Goal: Communication & Community: Answer question/provide support

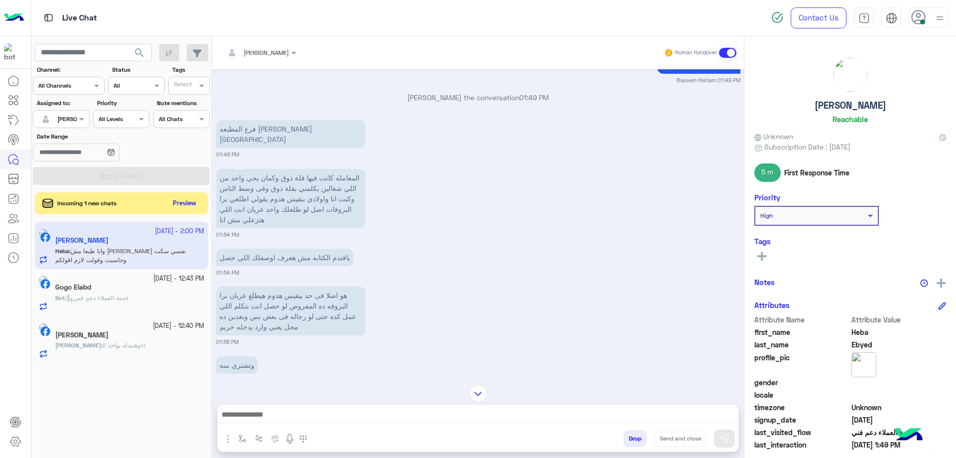
scroll to position [1187, 0]
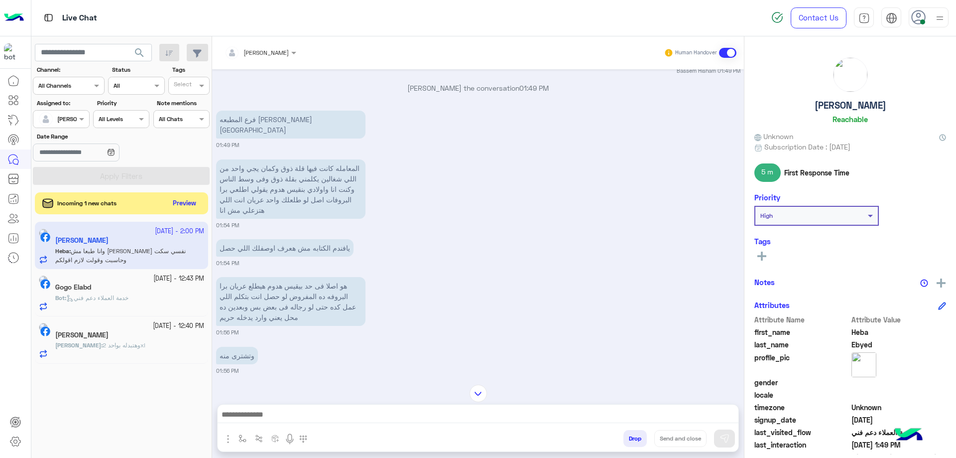
click at [128, 293] on p "Bot : خدمة العملاء دعم فني" at bounding box center [91, 297] width 73 height 9
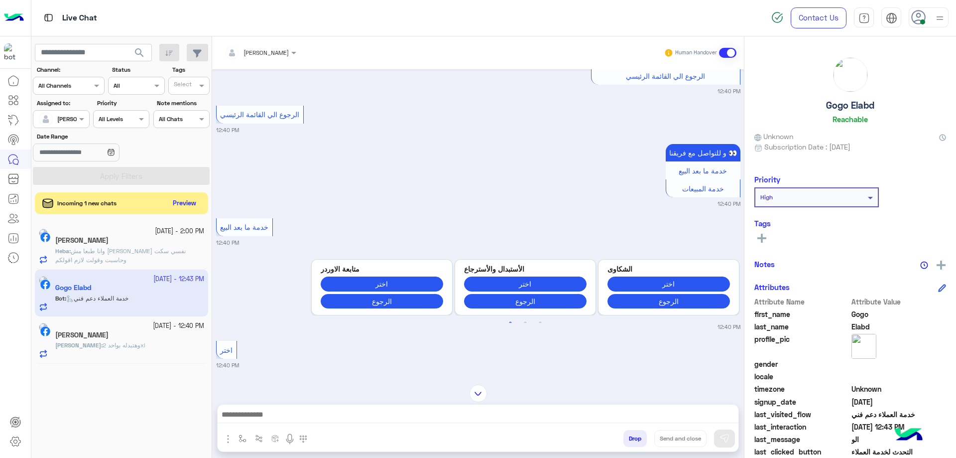
scroll to position [3305, 0]
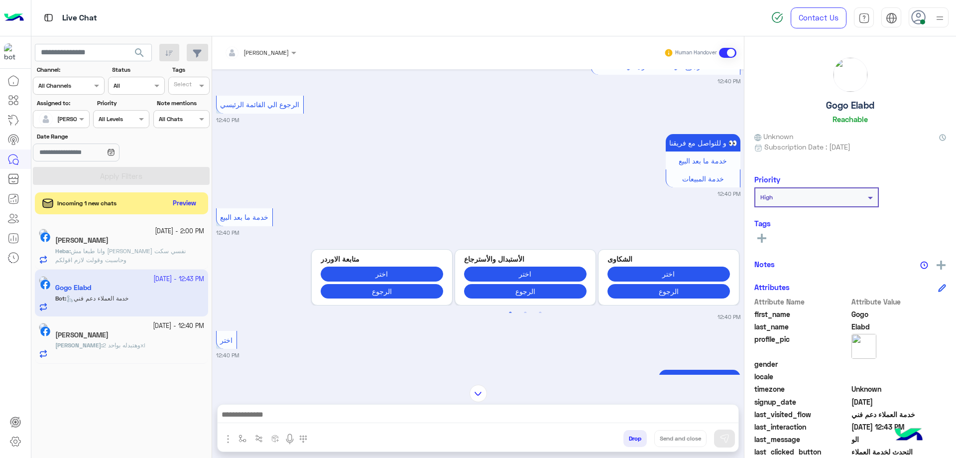
click at [111, 344] on span "وهتبدله بواحد 2xl" at bounding box center [124, 344] width 43 height 7
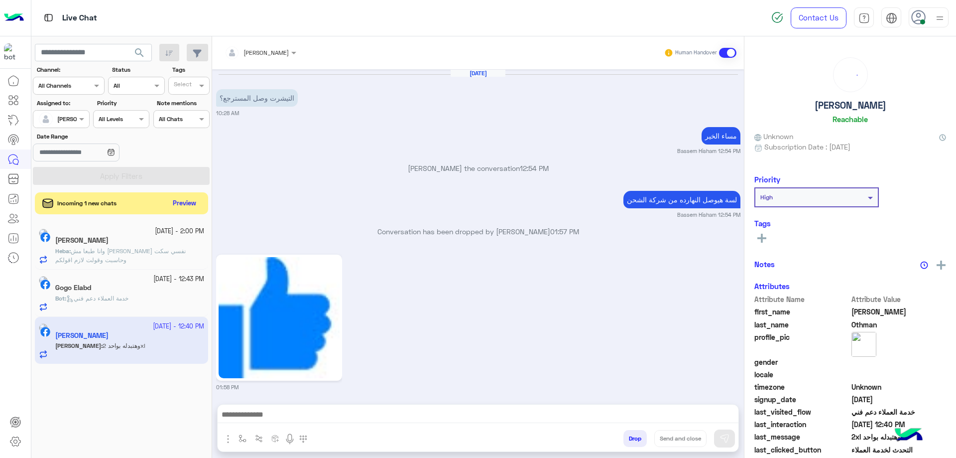
scroll to position [993, 0]
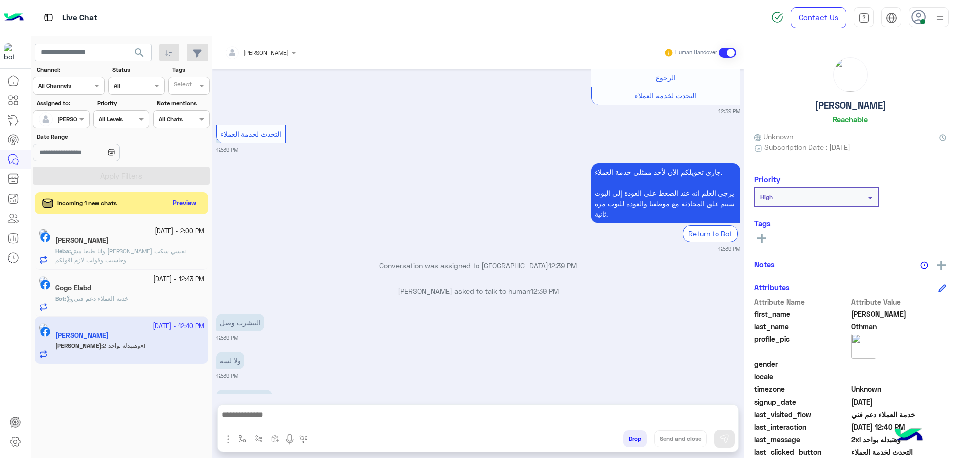
click at [145, 259] on p "Heba : وانا طبعا مش [PERSON_NAME] نفسي سكت وحاسبت وقولت لازم اقولكم" at bounding box center [129, 255] width 149 height 18
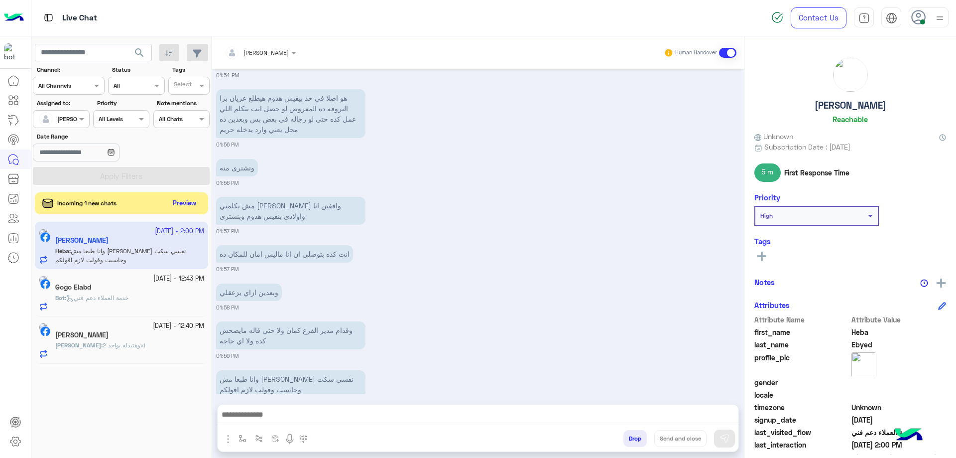
scroll to position [632, 0]
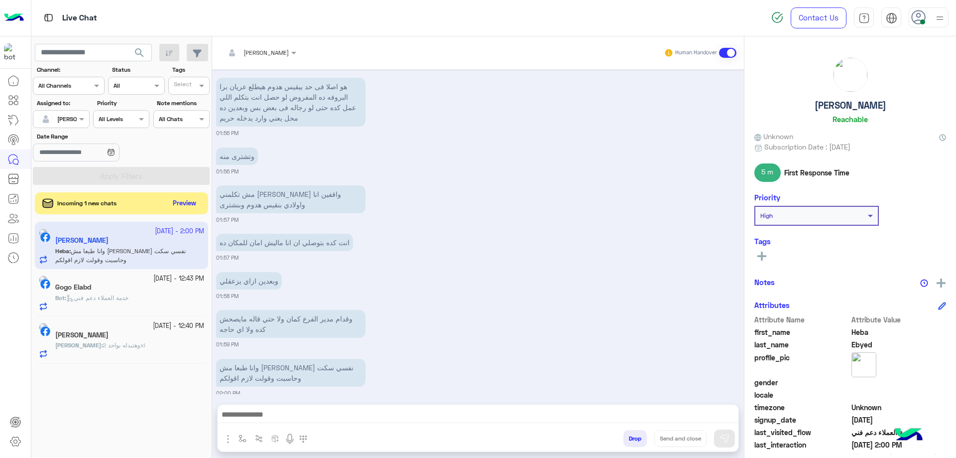
click at [329, 407] on div at bounding box center [478, 416] width 521 height 25
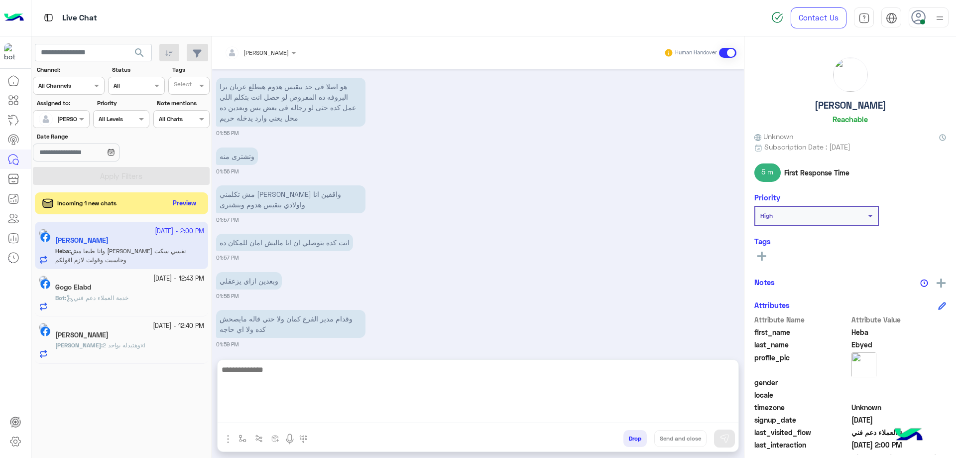
drag, startPoint x: 365, startPoint y: 422, endPoint x: 371, endPoint y: 417, distance: 7.4
click at [366, 421] on textarea at bounding box center [478, 393] width 521 height 60
click at [397, 406] on textarea at bounding box center [478, 393] width 521 height 60
paste textarea "**********"
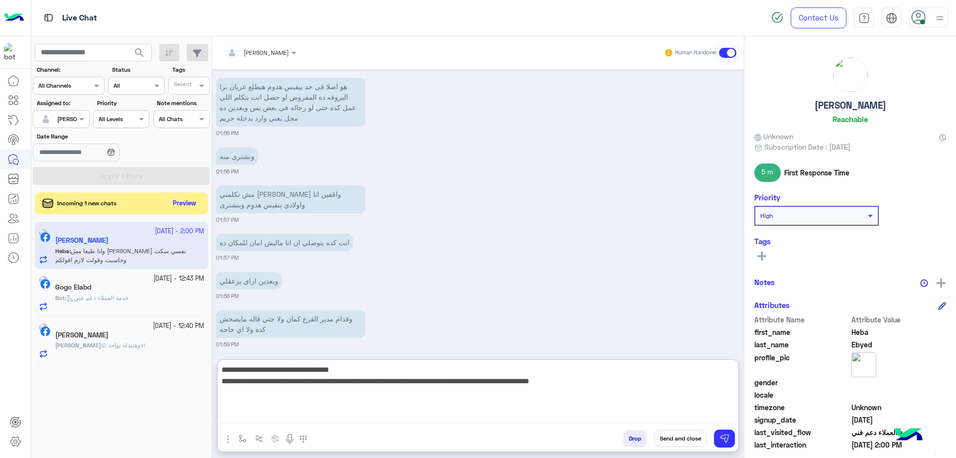
type textarea "**********"
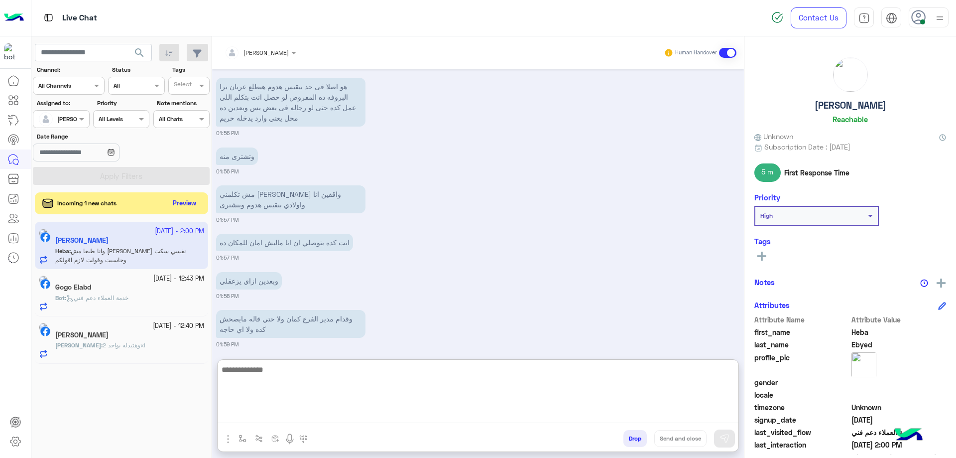
scroll to position [747, 0]
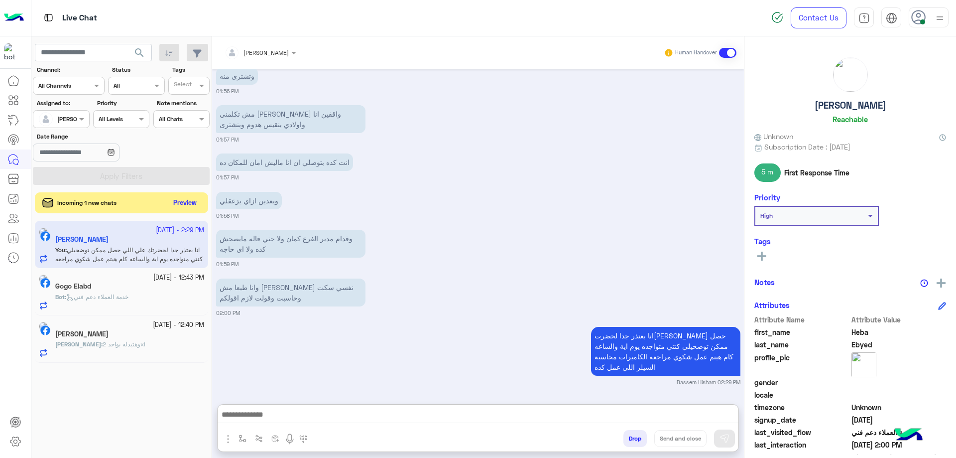
click at [171, 201] on button "Preview" at bounding box center [185, 202] width 31 height 13
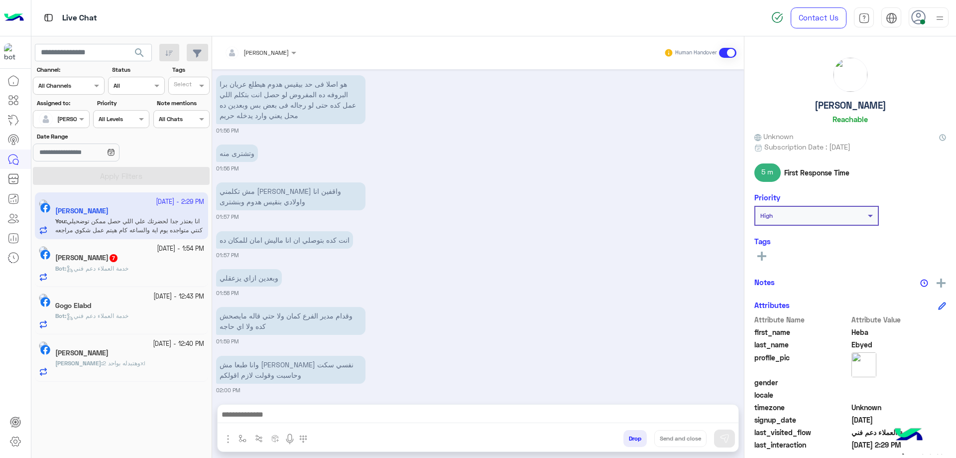
scroll to position [624, 0]
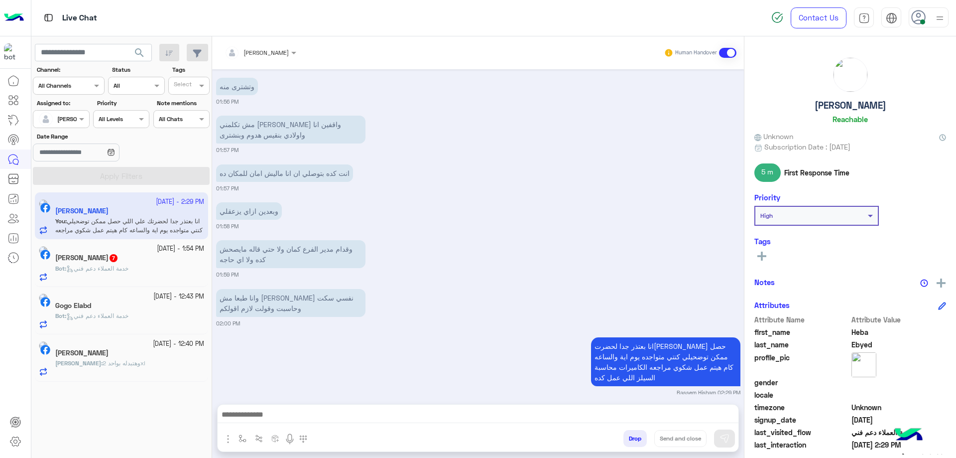
click at [144, 261] on div "[PERSON_NAME] 7" at bounding box center [129, 258] width 149 height 10
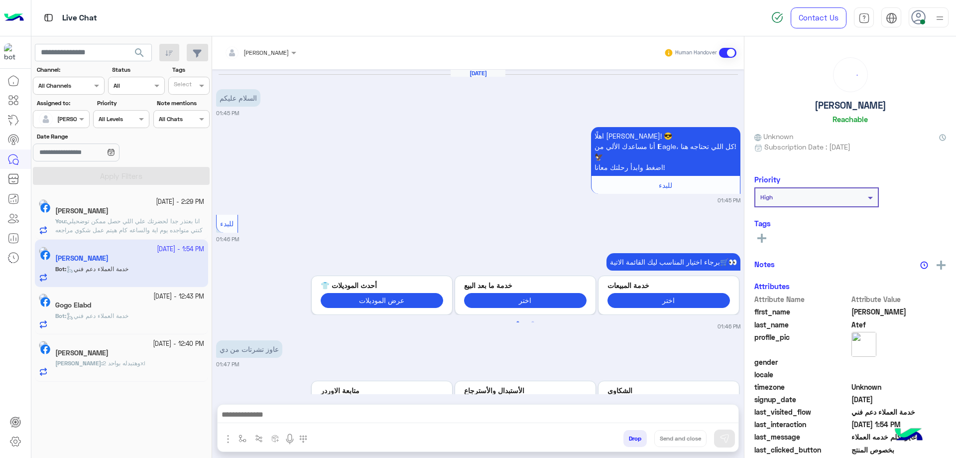
scroll to position [707, 0]
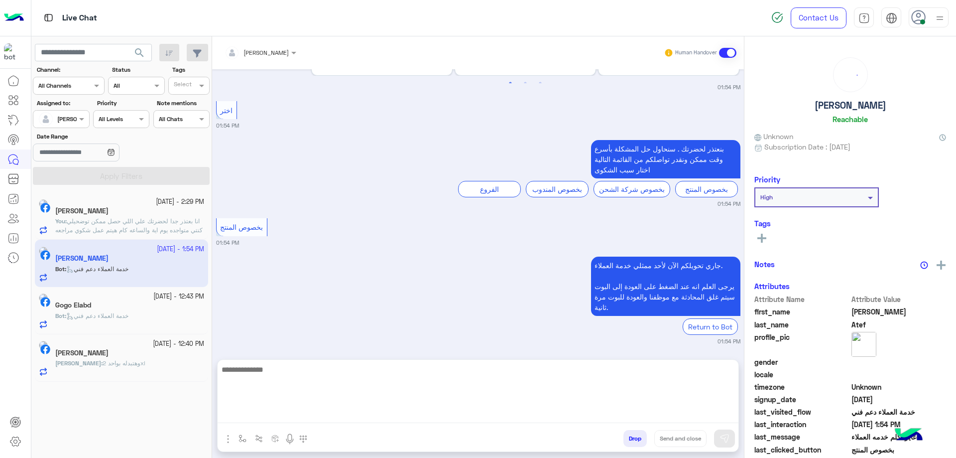
click at [333, 418] on textarea at bounding box center [478, 393] width 521 height 60
type textarea "**********"
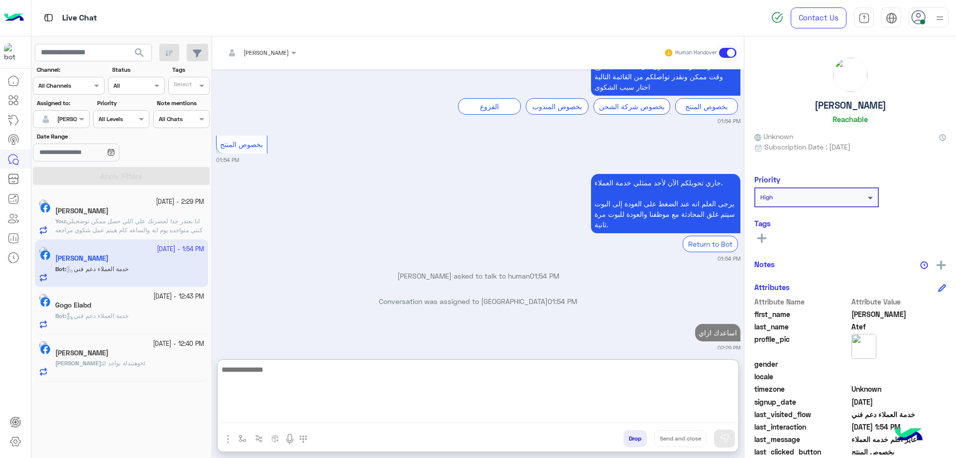
scroll to position [815, 0]
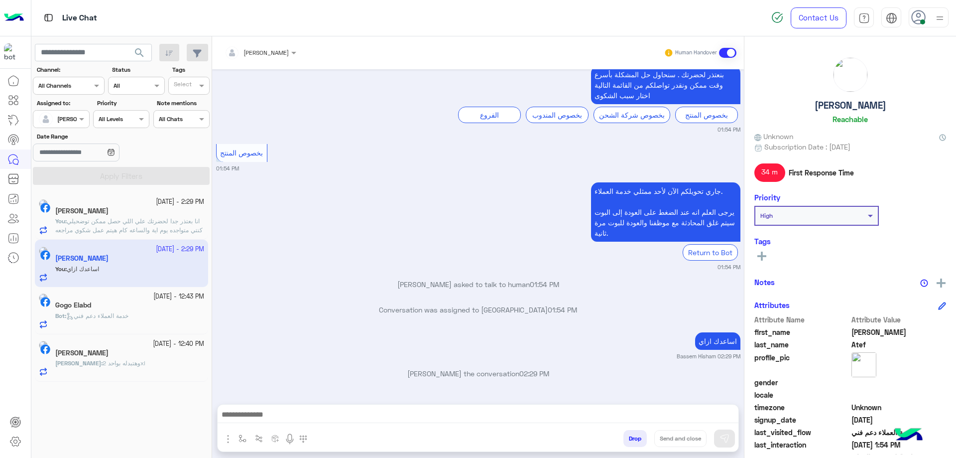
click at [162, 226] on span "انا بعتذر جدا لحضرتك علي اللي حصل ممكن توضحيلي كنتي متواجده يوم اية والساعه كام…" at bounding box center [128, 229] width 147 height 25
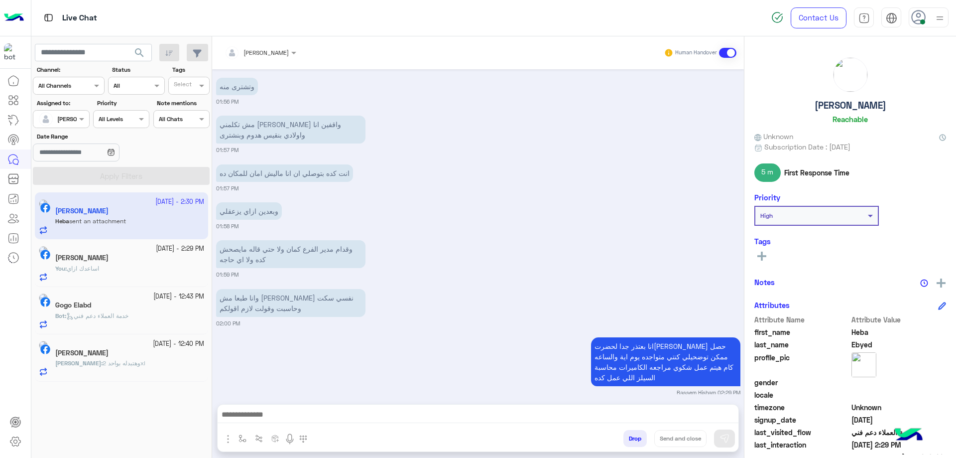
scroll to position [846, 0]
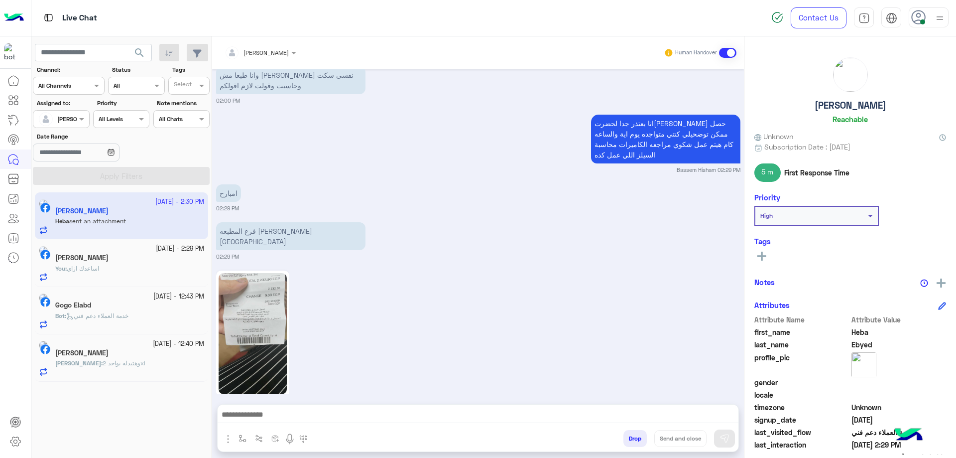
click at [263, 302] on img at bounding box center [253, 333] width 68 height 121
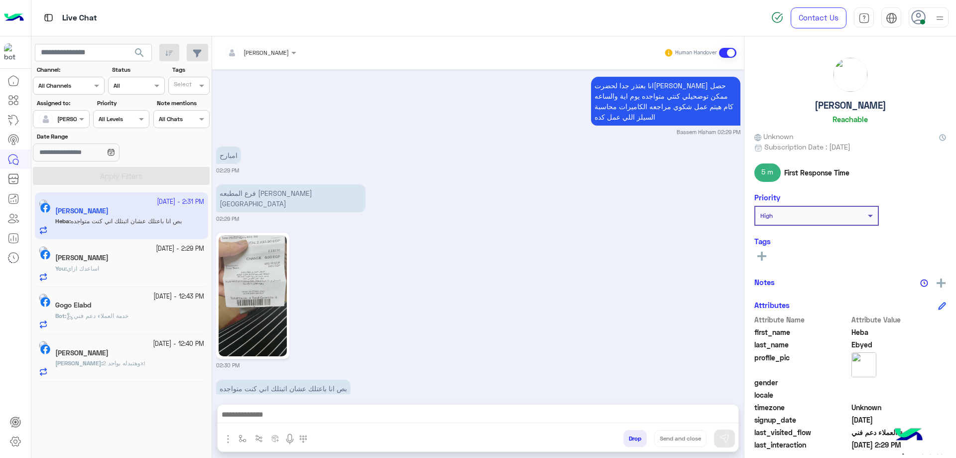
click at [258, 305] on img at bounding box center [253, 295] width 68 height 121
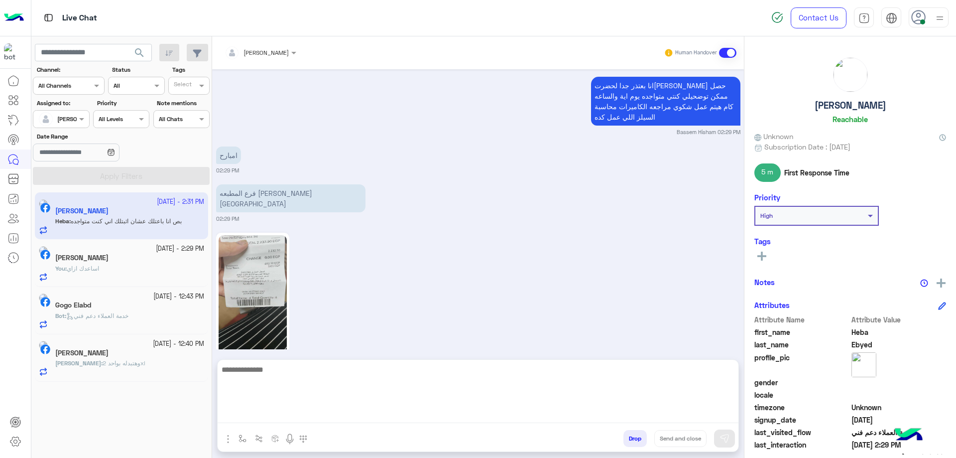
click at [324, 414] on textarea at bounding box center [478, 393] width 521 height 60
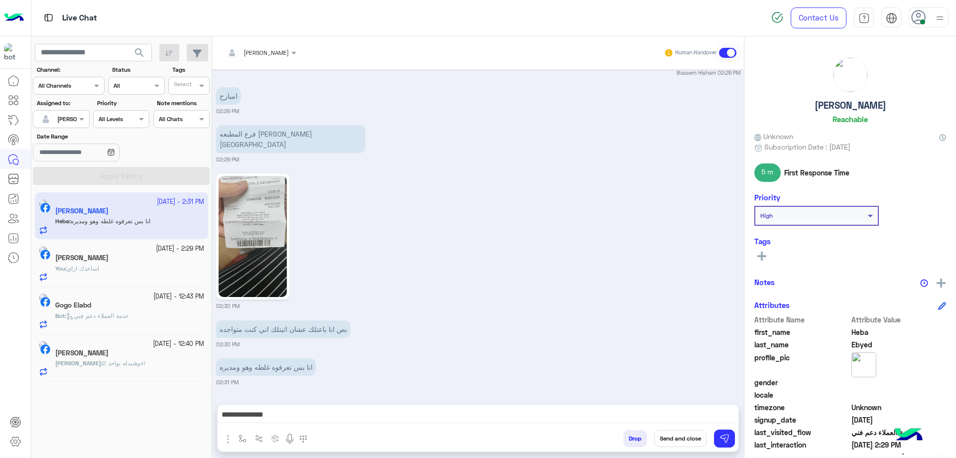
scroll to position [923, 0]
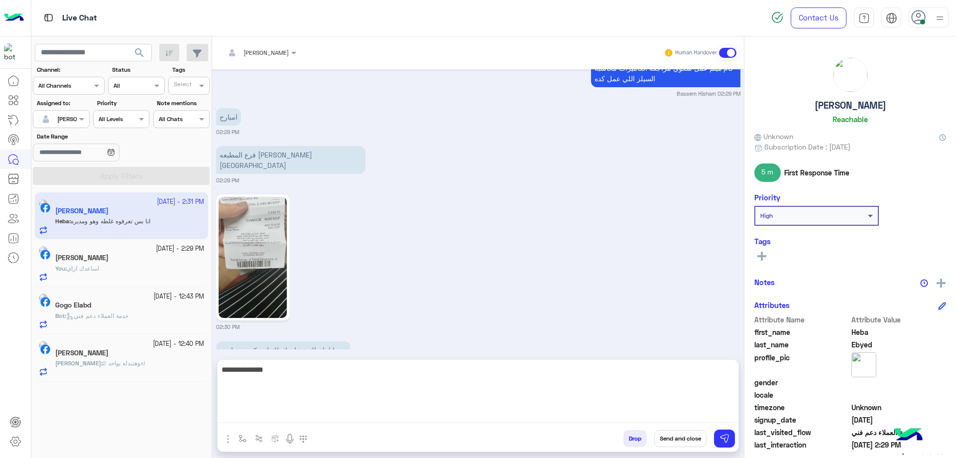
click at [663, 411] on textarea "**********" at bounding box center [478, 393] width 521 height 60
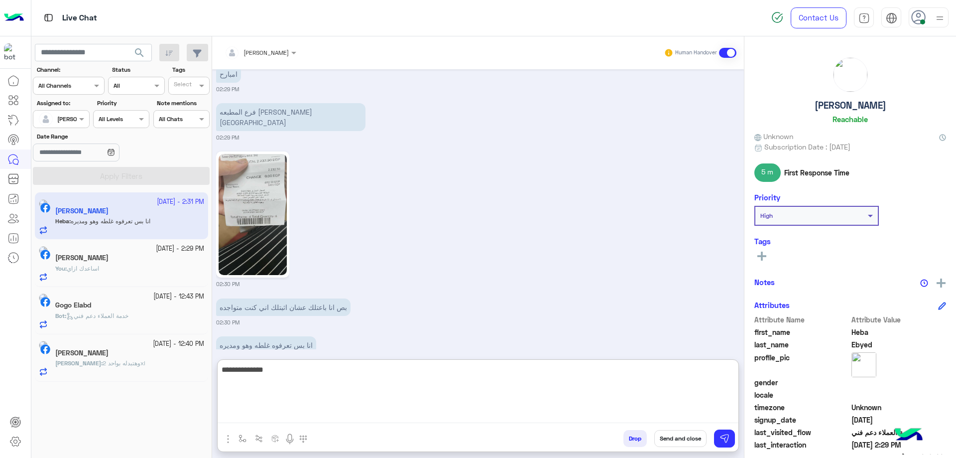
scroll to position [967, 0]
paste textarea "*******"
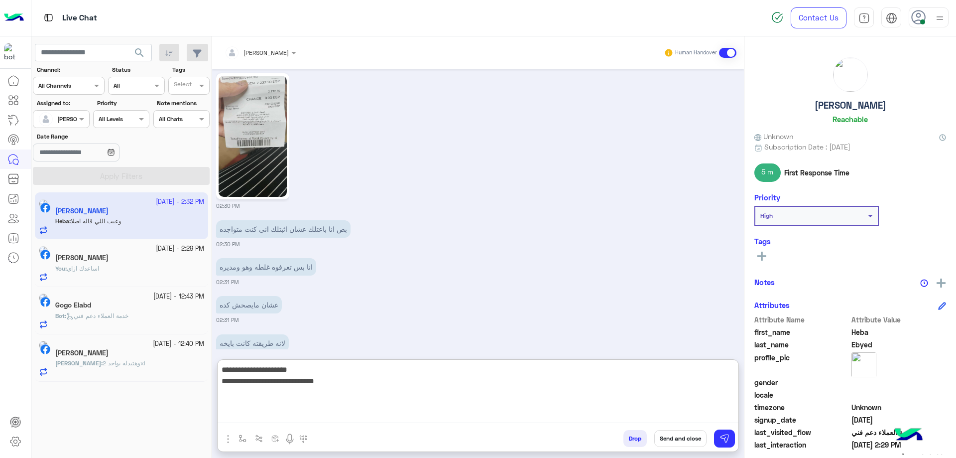
scroll to position [1081, 0]
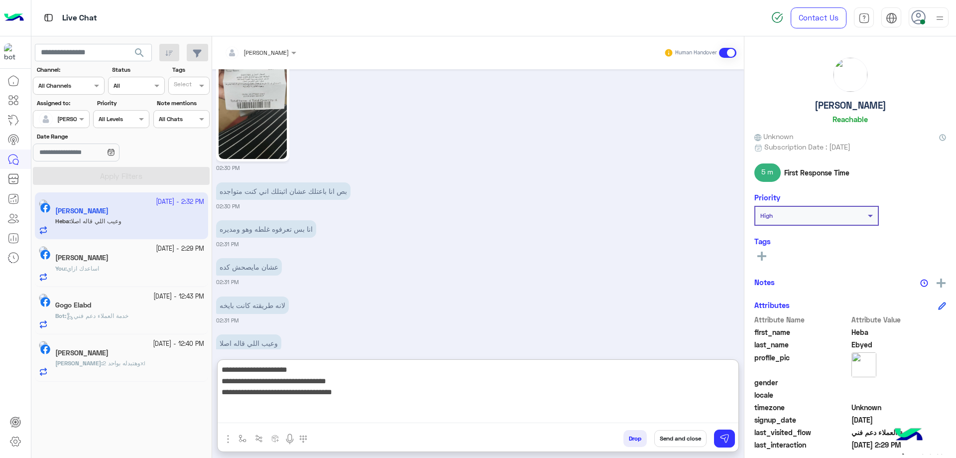
type textarea "**********"
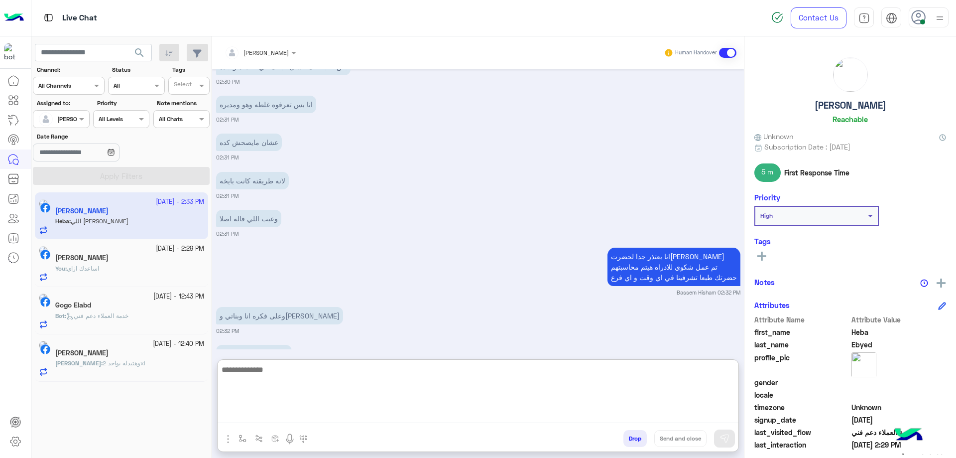
scroll to position [1216, 0]
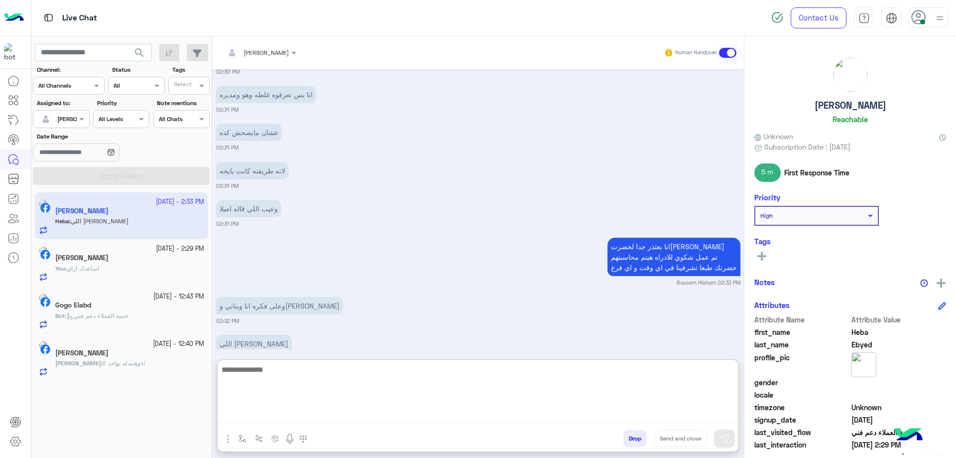
click at [289, 368] on textarea at bounding box center [478, 393] width 521 height 60
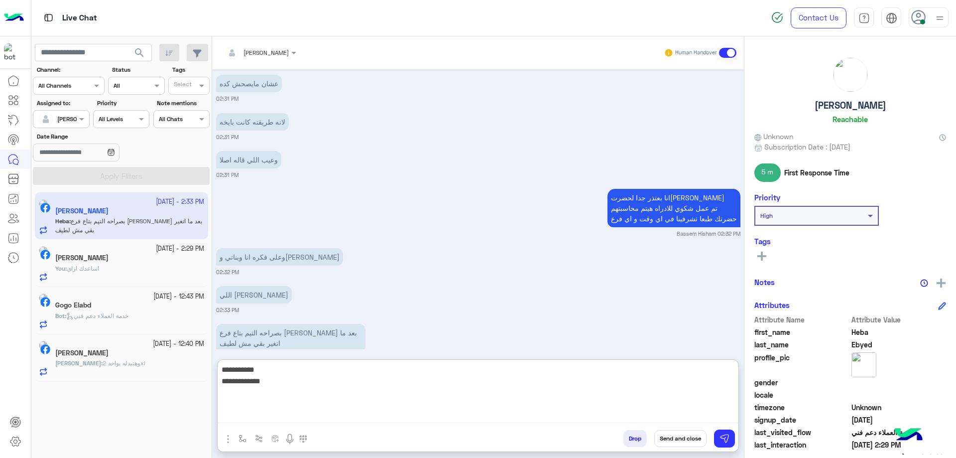
scroll to position [1303, 0]
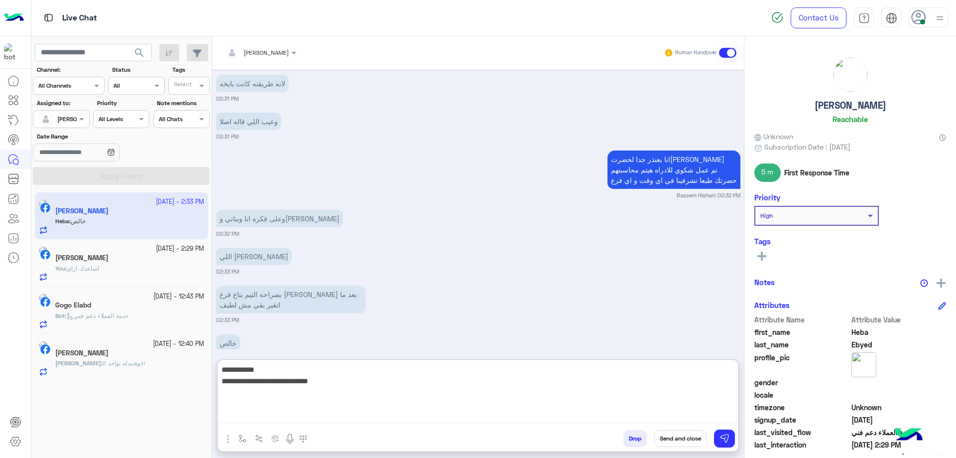
type textarea "**********"
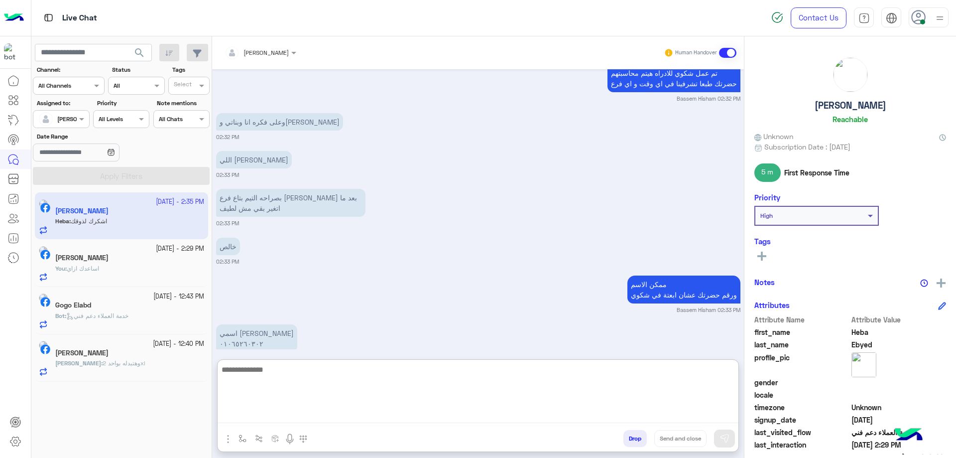
scroll to position [1438, 0]
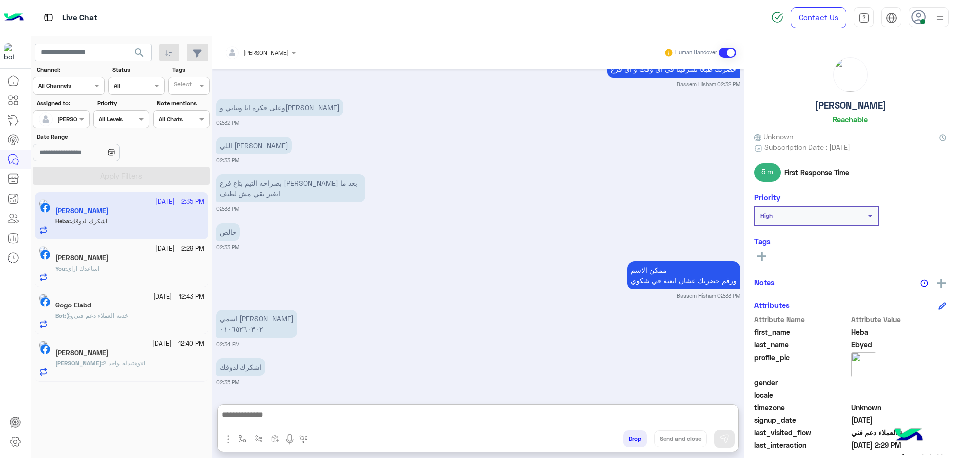
click at [132, 259] on div "[PERSON_NAME]" at bounding box center [129, 258] width 149 height 10
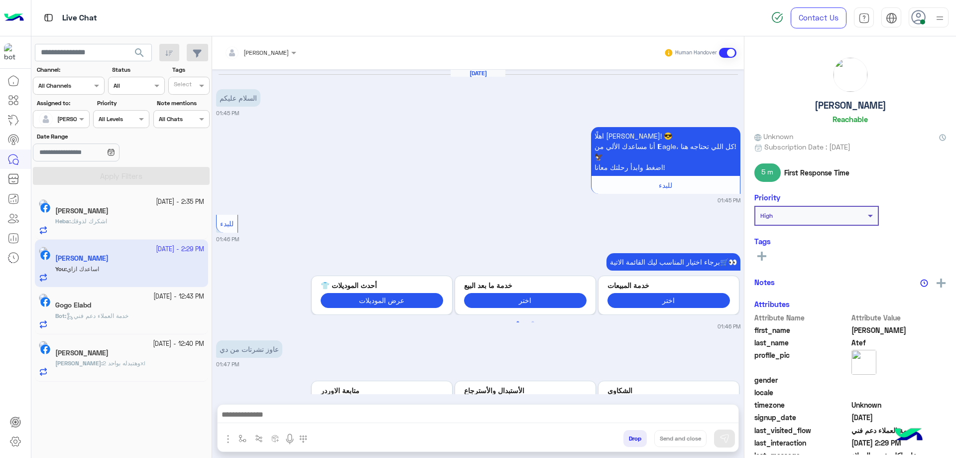
scroll to position [771, 0]
